Goal: Information Seeking & Learning: Check status

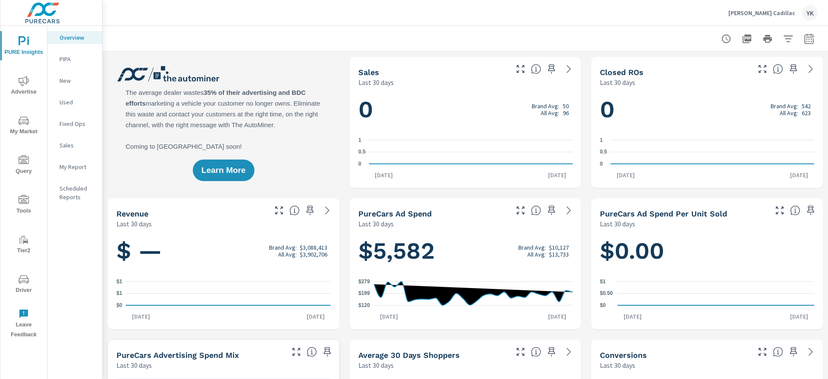
click at [25, 83] on icon "nav menu" at bounding box center [24, 81] width 10 height 10
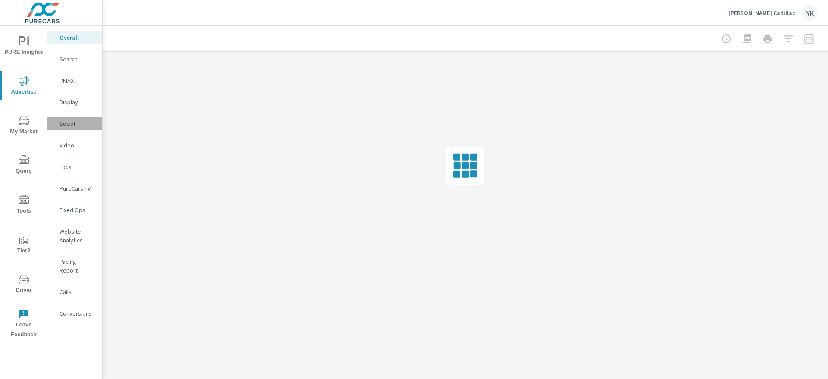
click at [67, 121] on p "Social" at bounding box center [78, 123] width 36 height 9
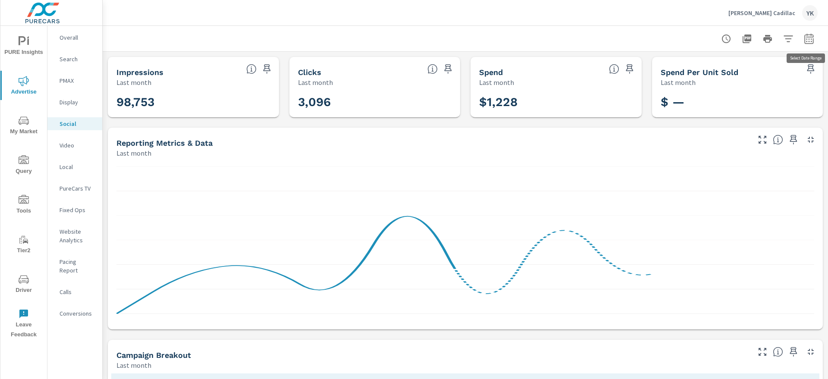
click at [805, 40] on icon "button" at bounding box center [808, 38] width 9 height 10
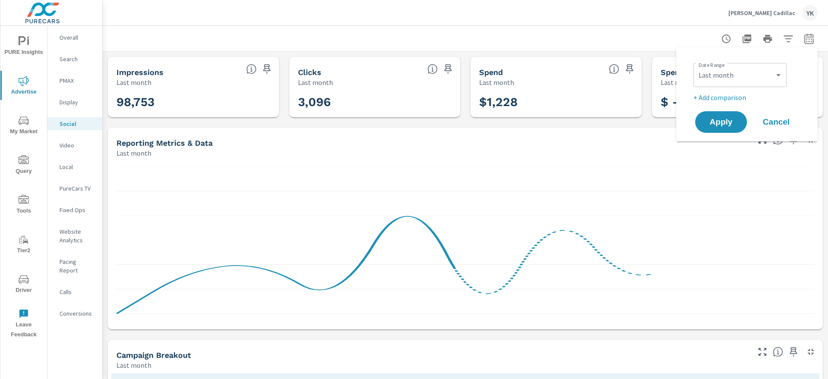
click at [754, 85] on div "Custom Yesterday Last week Last 7 days Last 14 days Last 30 days Last 45 days L…" at bounding box center [740, 75] width 93 height 24
click at [754, 73] on select "Custom [DATE] Last week Last 7 days Last 14 days Last 30 days Last 45 days Last…" at bounding box center [740, 74] width 86 height 17
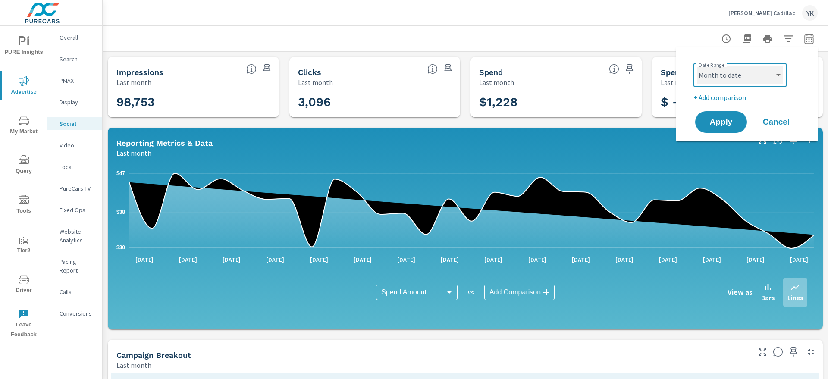
click at [697, 66] on select "Custom [DATE] Last week Last 7 days Last 14 days Last 30 days Last 45 days Last…" at bounding box center [740, 74] width 86 height 17
select select "Month to date"
click at [716, 125] on span "Apply" at bounding box center [721, 122] width 35 height 8
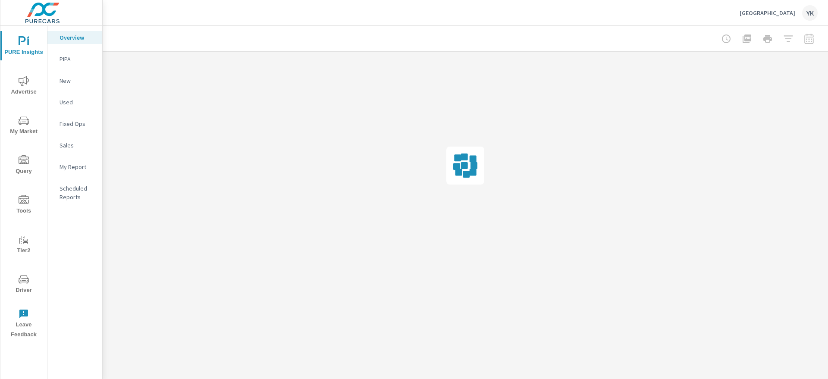
click at [29, 79] on span "Advertise" at bounding box center [23, 86] width 41 height 21
click at [75, 143] on p "Video" at bounding box center [78, 145] width 36 height 9
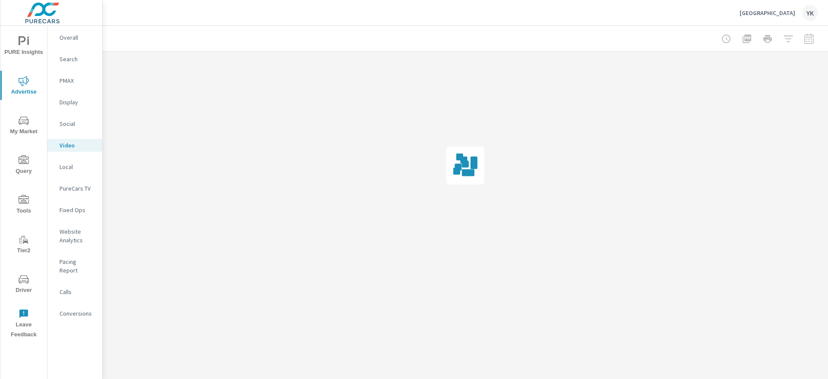
click at [75, 129] on div "Social" at bounding box center [74, 123] width 55 height 13
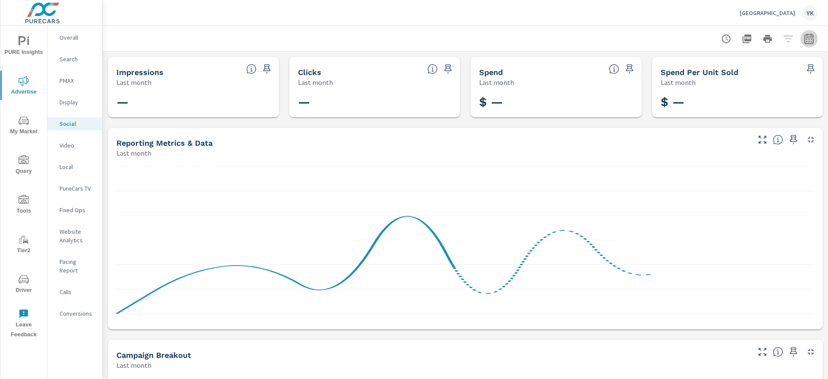
click at [802, 37] on button "button" at bounding box center [809, 38] width 17 height 17
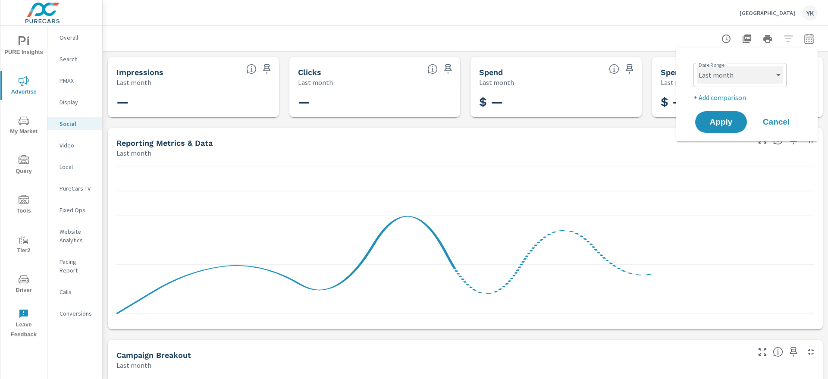
click at [768, 75] on select "Custom [DATE] Last week Last 7 days Last 14 days Last 30 days Last 45 days Last…" at bounding box center [740, 74] width 86 height 17
click at [697, 66] on select "Custom [DATE] Last week Last 7 days Last 14 days Last 30 days Last 45 days Last…" at bounding box center [740, 74] width 86 height 17
select select "Month to date"
click at [725, 118] on span "Apply" at bounding box center [721, 122] width 35 height 8
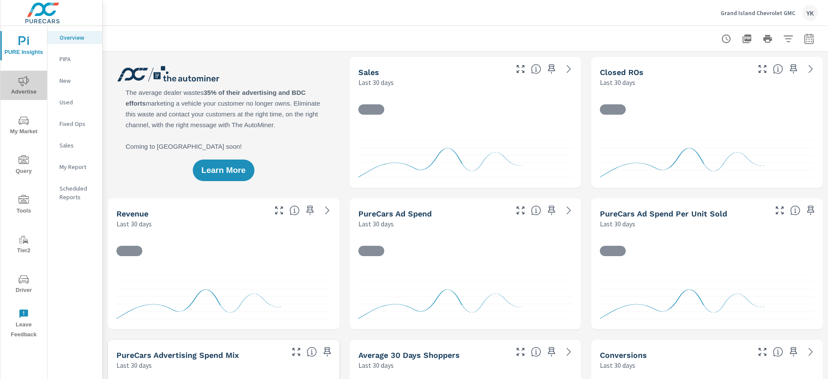
click at [29, 90] on span "Advertise" at bounding box center [23, 86] width 41 height 21
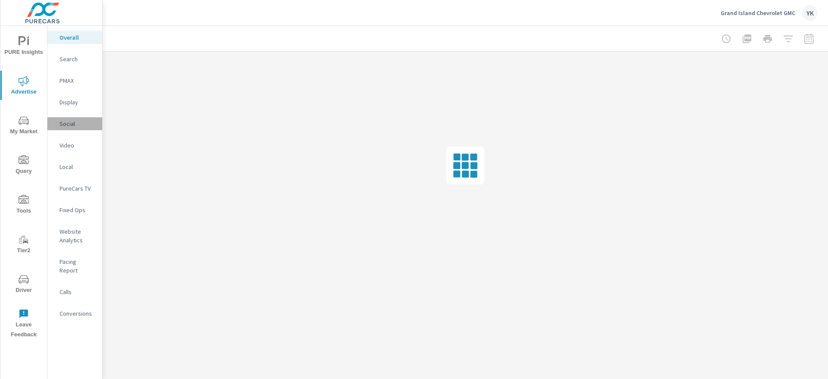
click at [68, 129] on div "Social" at bounding box center [74, 123] width 55 height 13
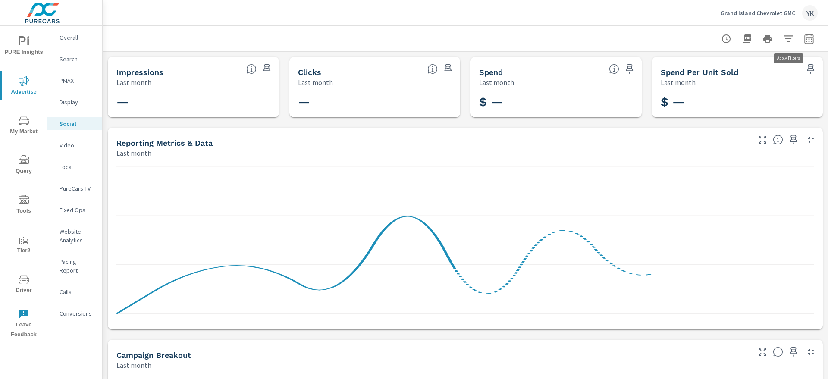
click at [801, 37] on button "button" at bounding box center [809, 38] width 17 height 17
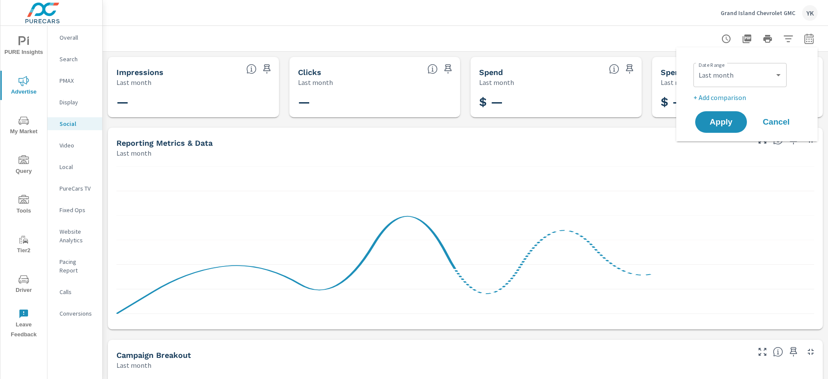
click at [755, 87] on div "Date Range Custom Yesterday Last week Last 7 days Last 14 days Last 30 days Las…" at bounding box center [749, 74] width 110 height 29
click at [754, 77] on select "Custom [DATE] Last week Last 7 days Last 14 days Last 30 days Last 45 days Last…" at bounding box center [740, 74] width 86 height 17
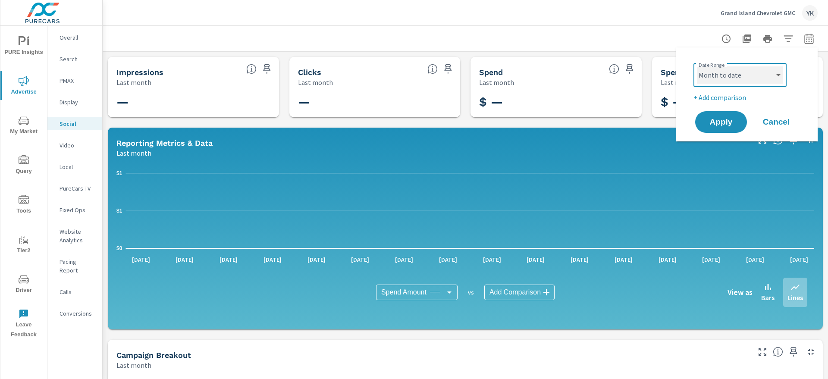
click at [697, 66] on select "Custom [DATE] Last week Last 7 days Last 14 days Last 30 days Last 45 days Last…" at bounding box center [740, 74] width 86 height 17
select select "Month to date"
click at [715, 123] on span "Apply" at bounding box center [721, 122] width 35 height 8
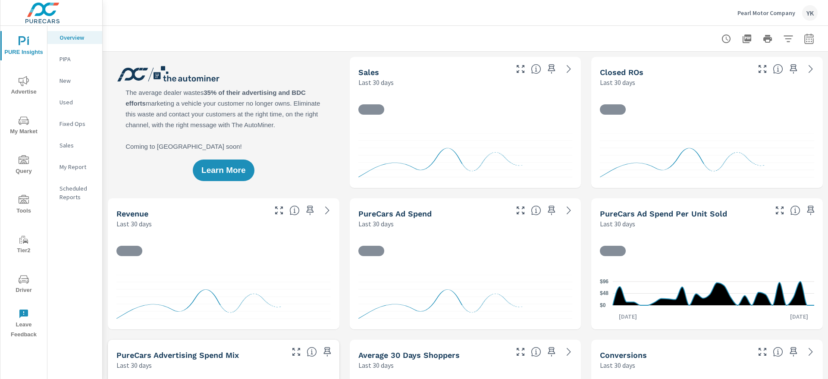
click at [39, 80] on span "Advertise" at bounding box center [23, 86] width 41 height 21
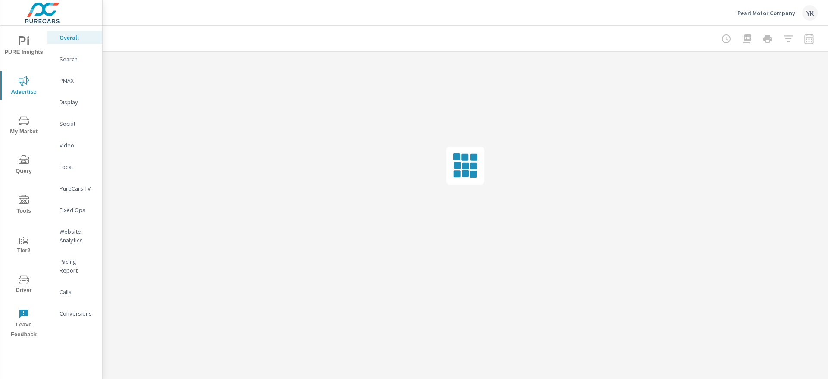
click at [70, 117] on div "Social" at bounding box center [74, 123] width 55 height 13
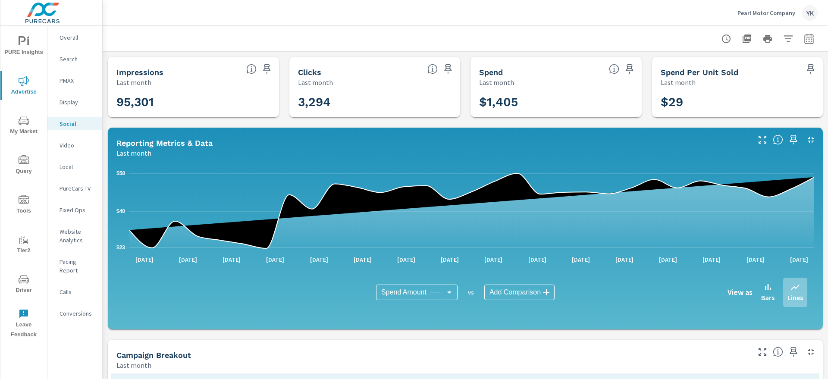
click at [809, 35] on icon "button" at bounding box center [808, 38] width 9 height 10
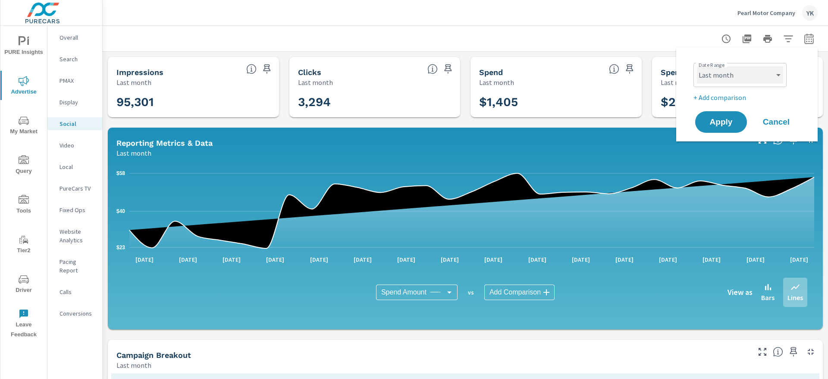
click at [749, 71] on select "Custom [DATE] Last week Last 7 days Last 14 days Last 30 days Last 45 days Last…" at bounding box center [740, 74] width 86 height 17
click at [697, 66] on select "Custom [DATE] Last week Last 7 days Last 14 days Last 30 days Last 45 days Last…" at bounding box center [740, 74] width 86 height 17
select select "Month to date"
click at [720, 132] on button "Apply" at bounding box center [720, 122] width 53 height 22
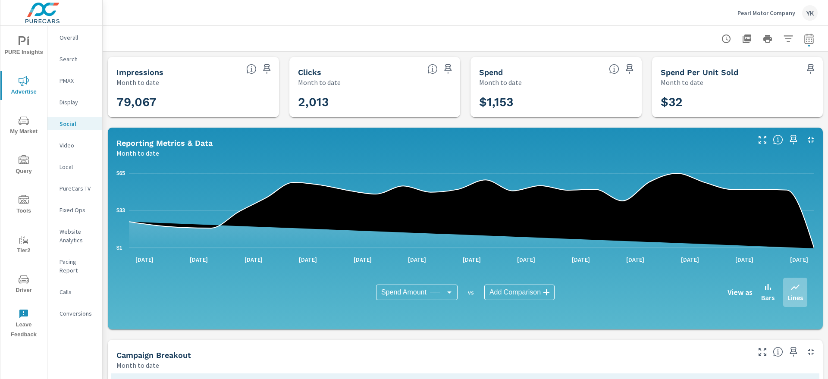
click at [748, 14] on p "Pearl Motor Company" at bounding box center [767, 13] width 58 height 8
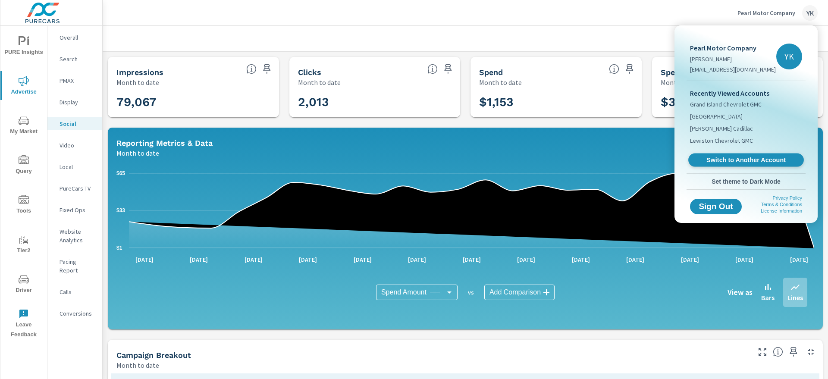
click at [720, 163] on span "Switch to Another Account" at bounding box center [746, 160] width 106 height 8
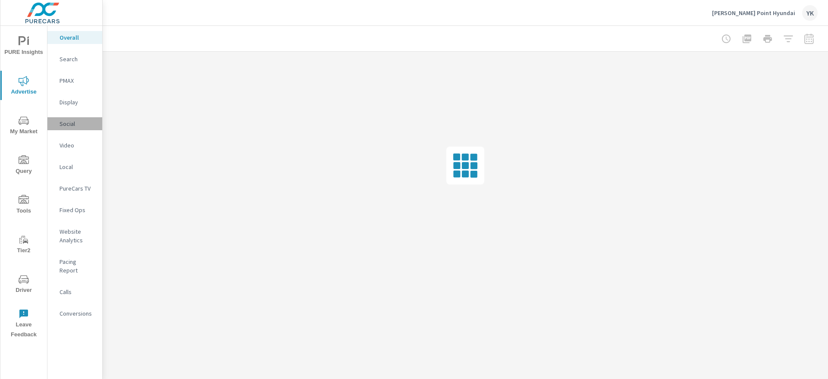
click at [64, 127] on p "Social" at bounding box center [78, 123] width 36 height 9
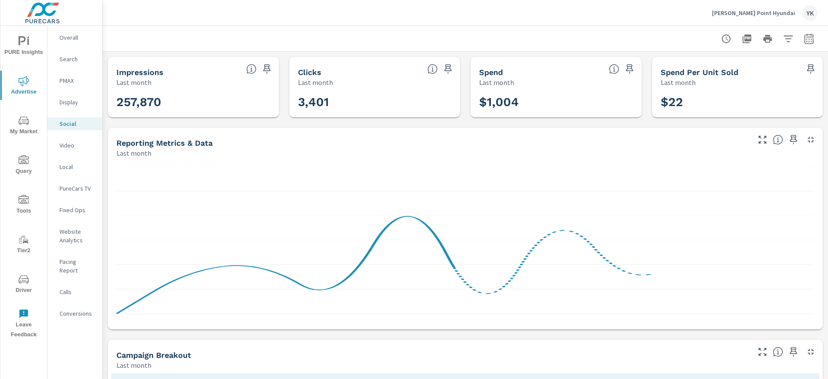
click at [810, 36] on icon "button" at bounding box center [809, 39] width 10 height 10
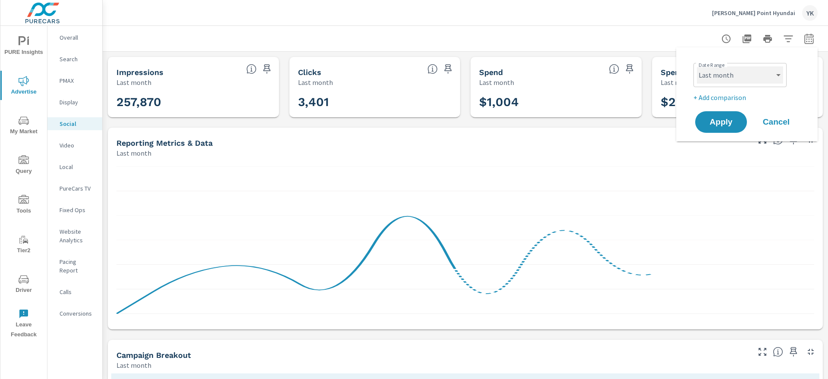
click at [758, 79] on select "Custom [DATE] Last week Last 7 days Last 14 days Last 30 days Last 45 days Last…" at bounding box center [740, 74] width 86 height 17
click at [697, 66] on select "Custom [DATE] Last week Last 7 days Last 14 days Last 30 days Last 45 days Last…" at bounding box center [740, 74] width 86 height 17
click at [754, 67] on select "Custom [DATE] Last week Last 7 days Last 14 days Last 30 days Last 45 days Last…" at bounding box center [740, 74] width 86 height 17
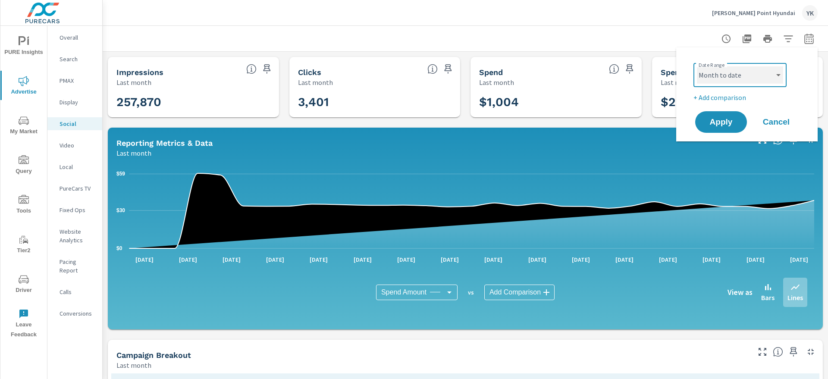
click at [697, 66] on select "Custom [DATE] Last week Last 7 days Last 14 days Last 30 days Last 45 days Last…" at bounding box center [740, 74] width 86 height 17
select select "Month to date"
click at [716, 124] on span "Apply" at bounding box center [721, 122] width 35 height 8
